Goal: Task Accomplishment & Management: Manage account settings

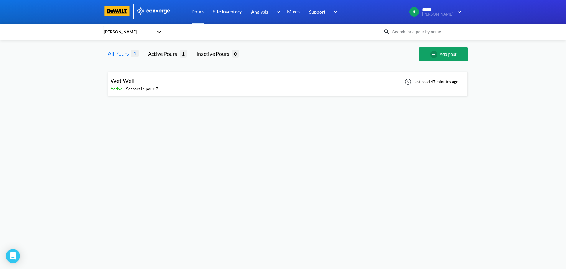
click at [201, 87] on div "Wet Well Active - Sensors in pour: 7 Last read 47 minutes ago" at bounding box center [288, 84] width 354 height 19
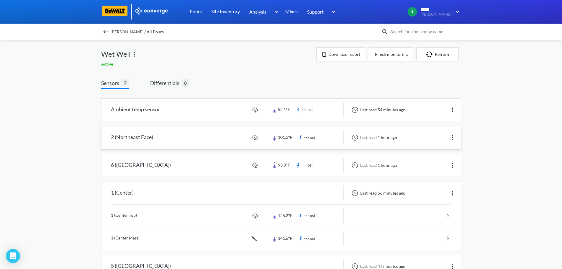
click at [219, 137] on link at bounding box center [280, 137] width 359 height 22
click at [169, 84] on span "Differentials" at bounding box center [166, 83] width 32 height 8
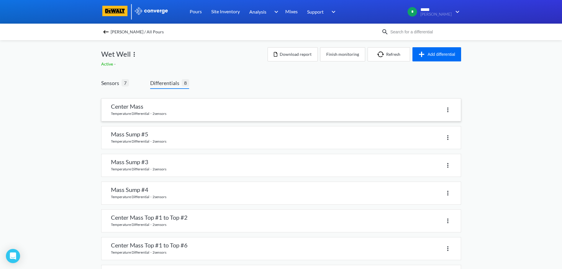
click at [201, 113] on link at bounding box center [280, 109] width 359 height 22
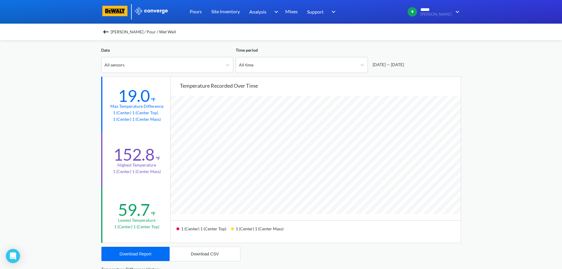
scroll to position [29, 0]
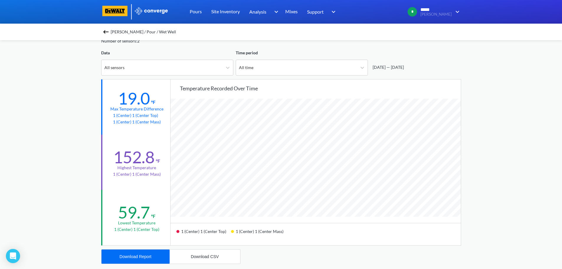
click at [102, 29] on div "[PERSON_NAME] / Pour / Wet Well" at bounding box center [281, 32] width 562 height 17
click at [106, 31] on img at bounding box center [105, 31] width 7 height 7
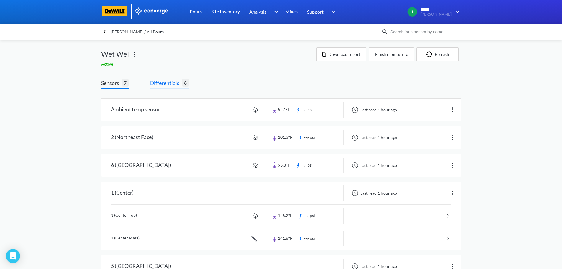
click at [171, 85] on span "Differentials" at bounding box center [166, 83] width 32 height 8
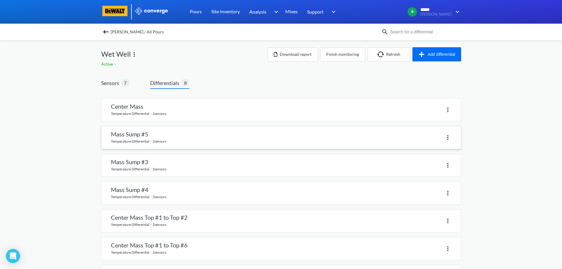
scroll to position [58, 0]
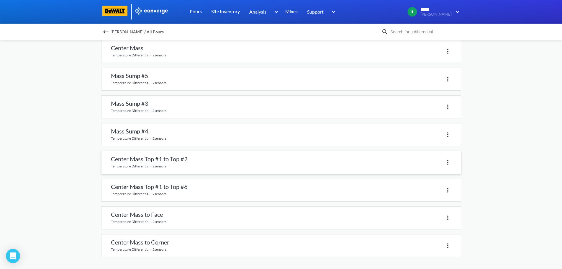
click at [181, 160] on link at bounding box center [280, 162] width 359 height 22
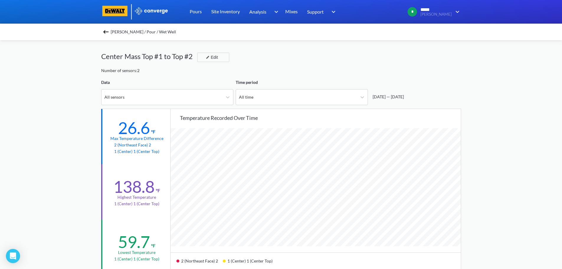
scroll to position [494, 562]
click at [107, 32] on img at bounding box center [105, 31] width 7 height 7
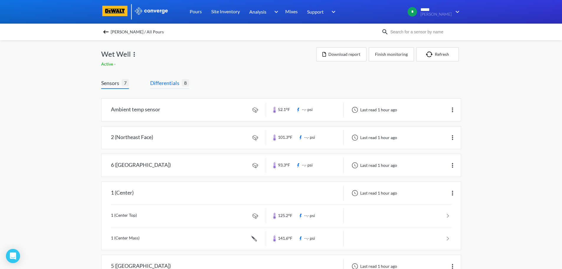
click at [172, 85] on span "Differentials" at bounding box center [166, 83] width 32 height 8
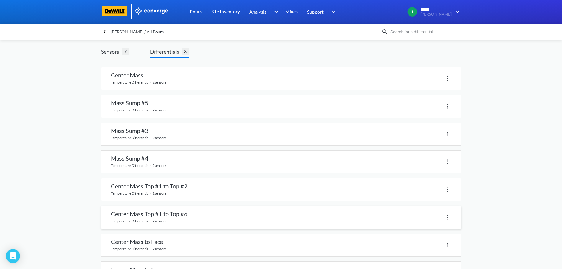
scroll to position [58, 0]
click at [145, 189] on link at bounding box center [280, 190] width 359 height 22
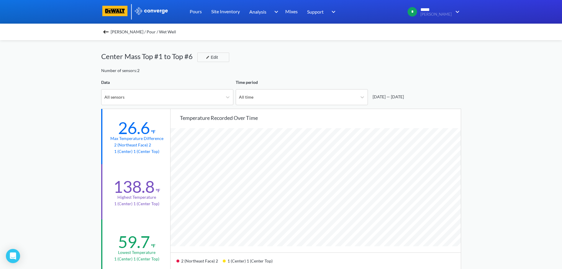
scroll to position [494, 562]
click at [109, 32] on img at bounding box center [105, 31] width 7 height 7
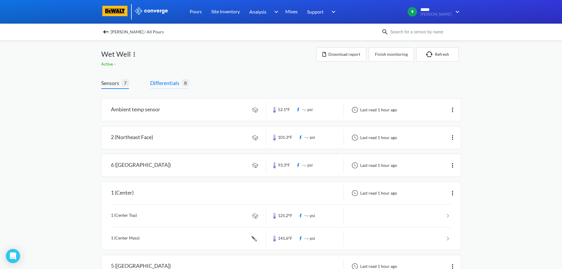
click at [169, 85] on span "Differentials" at bounding box center [166, 83] width 32 height 8
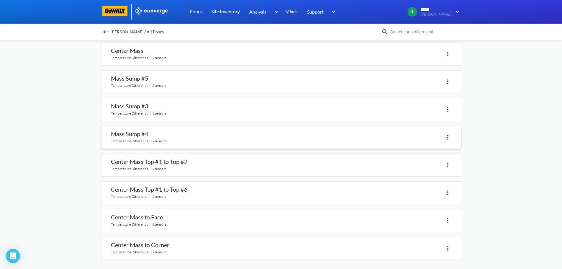
scroll to position [58, 0]
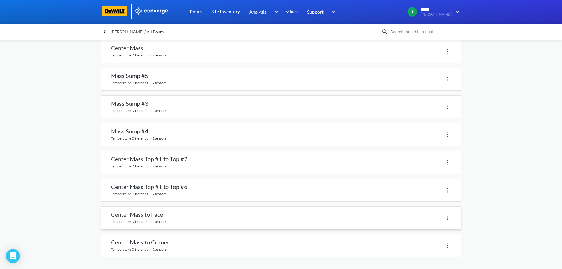
click at [155, 218] on link at bounding box center [280, 217] width 359 height 22
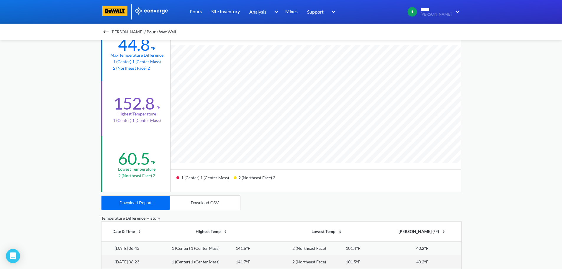
scroll to position [29, 0]
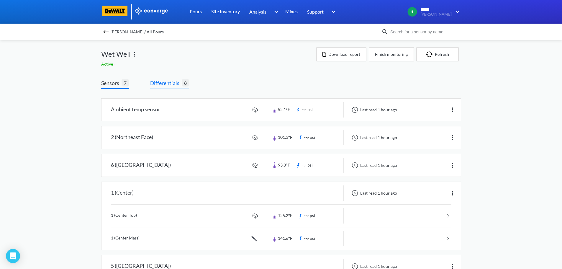
drag, startPoint x: 175, startPoint y: 85, endPoint x: 174, endPoint y: 87, distance: 3.0
click at [175, 85] on span "Differentials" at bounding box center [166, 83] width 32 height 8
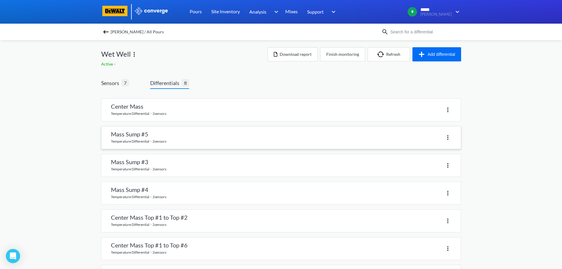
click at [180, 137] on link at bounding box center [280, 137] width 359 height 22
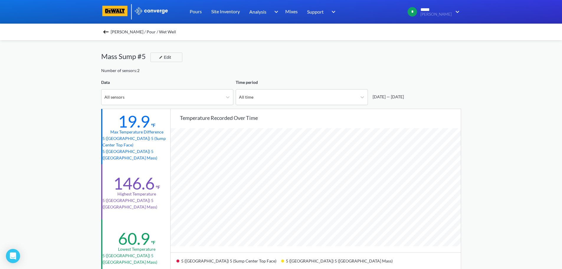
scroll to position [494, 562]
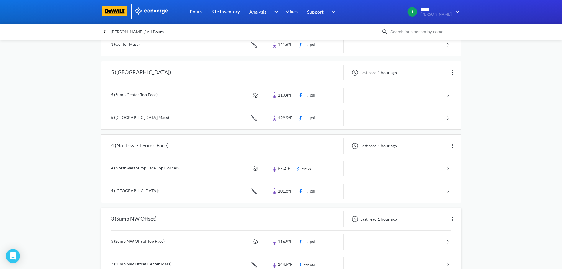
scroll to position [212, 0]
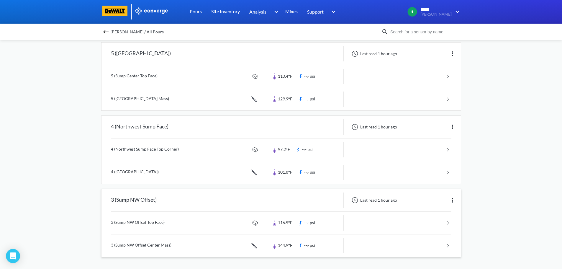
click at [160, 240] on link at bounding box center [281, 245] width 340 height 22
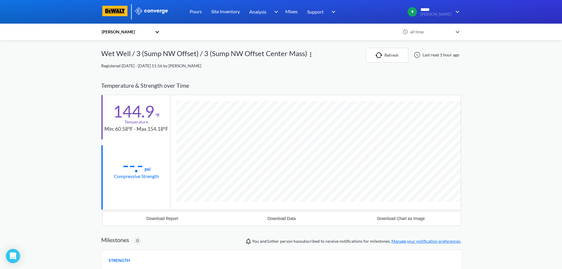
scroll to position [322, 360]
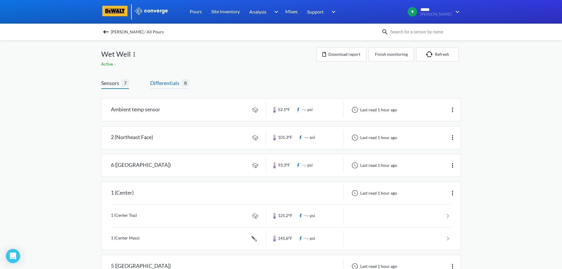
click at [170, 83] on span "Differentials" at bounding box center [166, 83] width 32 height 8
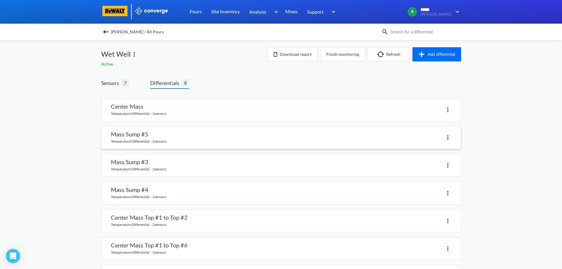
scroll to position [58, 0]
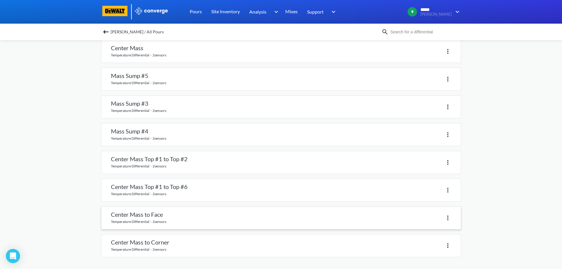
click at [448, 217] on img at bounding box center [447, 217] width 7 height 7
click at [359, 219] on div "Delete" at bounding box center [366, 217] width 170 height 9
click at [176, 220] on link at bounding box center [280, 217] width 359 height 22
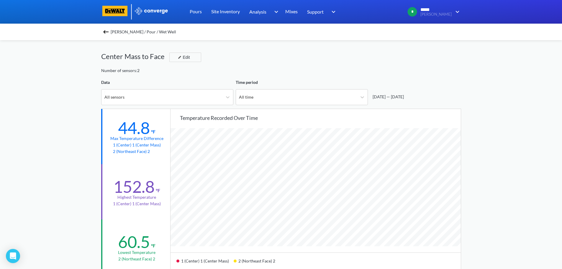
click at [109, 33] on img at bounding box center [105, 31] width 7 height 7
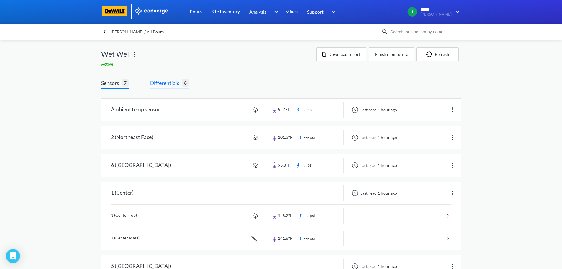
click at [176, 84] on span "Differentials" at bounding box center [166, 83] width 32 height 8
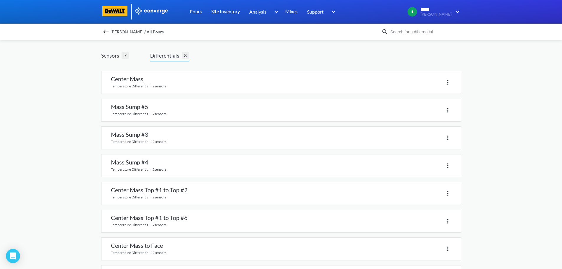
scroll to position [58, 0]
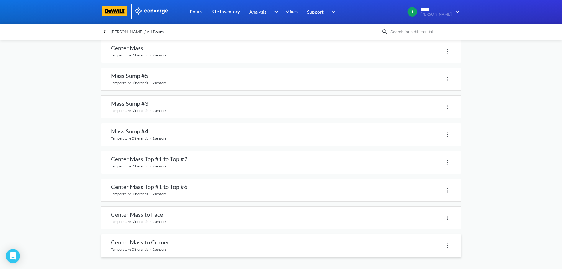
click at [174, 245] on link at bounding box center [280, 245] width 359 height 22
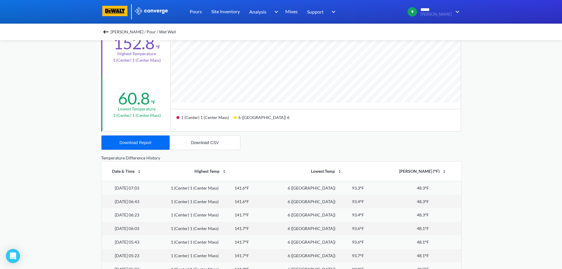
scroll to position [29, 0]
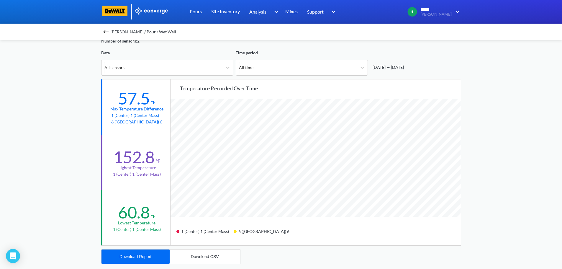
click at [109, 29] on img at bounding box center [105, 31] width 7 height 7
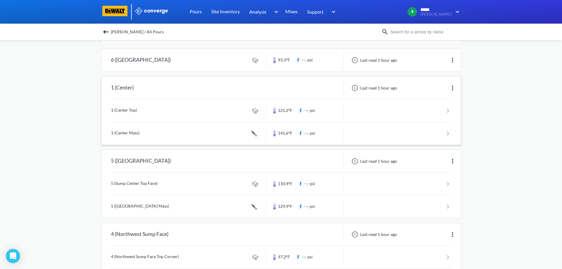
scroll to position [29, 0]
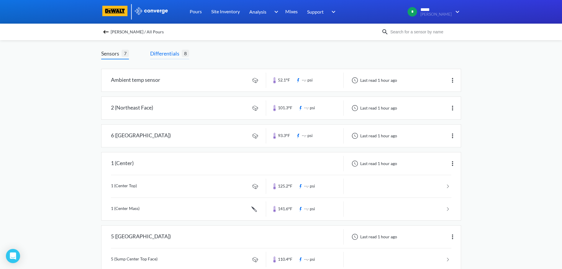
click at [176, 54] on span "Differentials" at bounding box center [166, 53] width 32 height 8
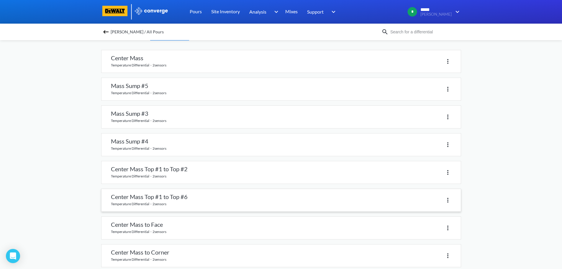
scroll to position [58, 0]
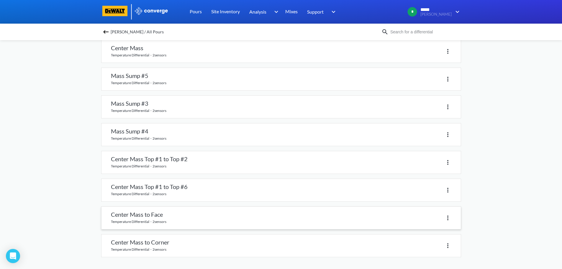
click at [448, 217] on img at bounding box center [447, 217] width 7 height 7
click at [421, 217] on div "Delete" at bounding box center [432, 217] width 38 height 11
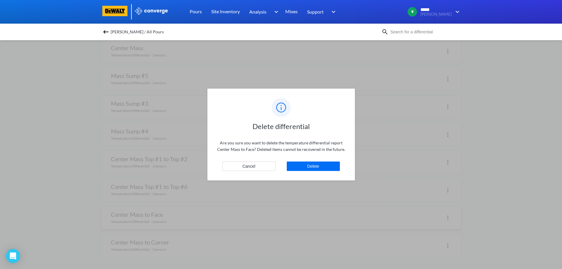
click at [330, 172] on div "Delete differential Are you sure you want to delete the temperature differentia…" at bounding box center [280, 134] width 147 height 92
click at [316, 165] on button "Delete" at bounding box center [313, 165] width 53 height 9
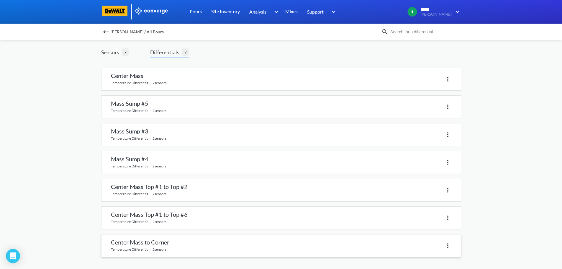
click at [446, 245] on img at bounding box center [447, 245] width 7 height 7
click at [426, 245] on div "Delete" at bounding box center [432, 245] width 38 height 11
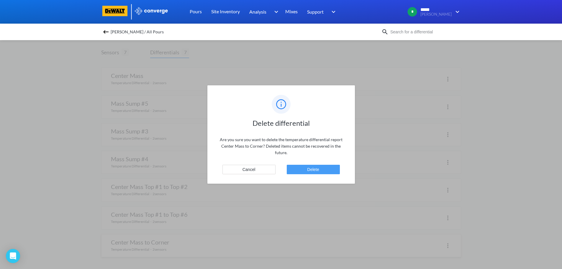
click at [310, 168] on button "Delete" at bounding box center [313, 168] width 53 height 9
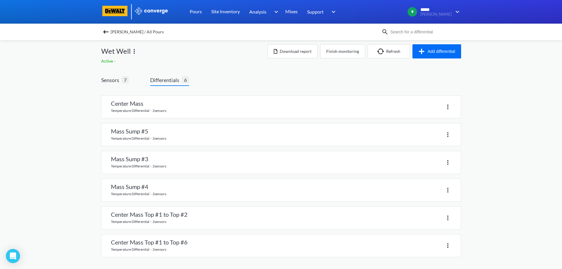
scroll to position [0, 0]
